Goal: Information Seeking & Learning: Learn about a topic

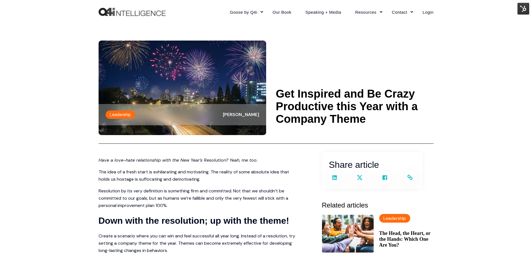
click at [529, 8] on div "Goose by Q4i Goose Platform Goose Pricing MORE™ Sales Training Vendor Services …" at bounding box center [266, 12] width 532 height 24
click at [525, 8] on img at bounding box center [523, 9] width 12 height 12
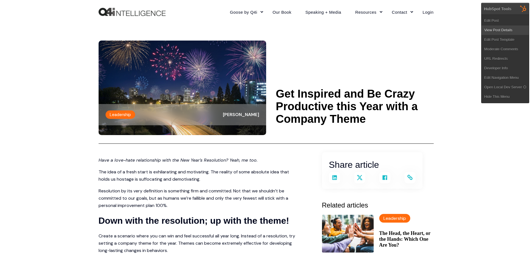
click at [485, 29] on link "View Post Details" at bounding box center [504, 29] width 47 height 9
